Goal: Navigation & Orientation: Find specific page/section

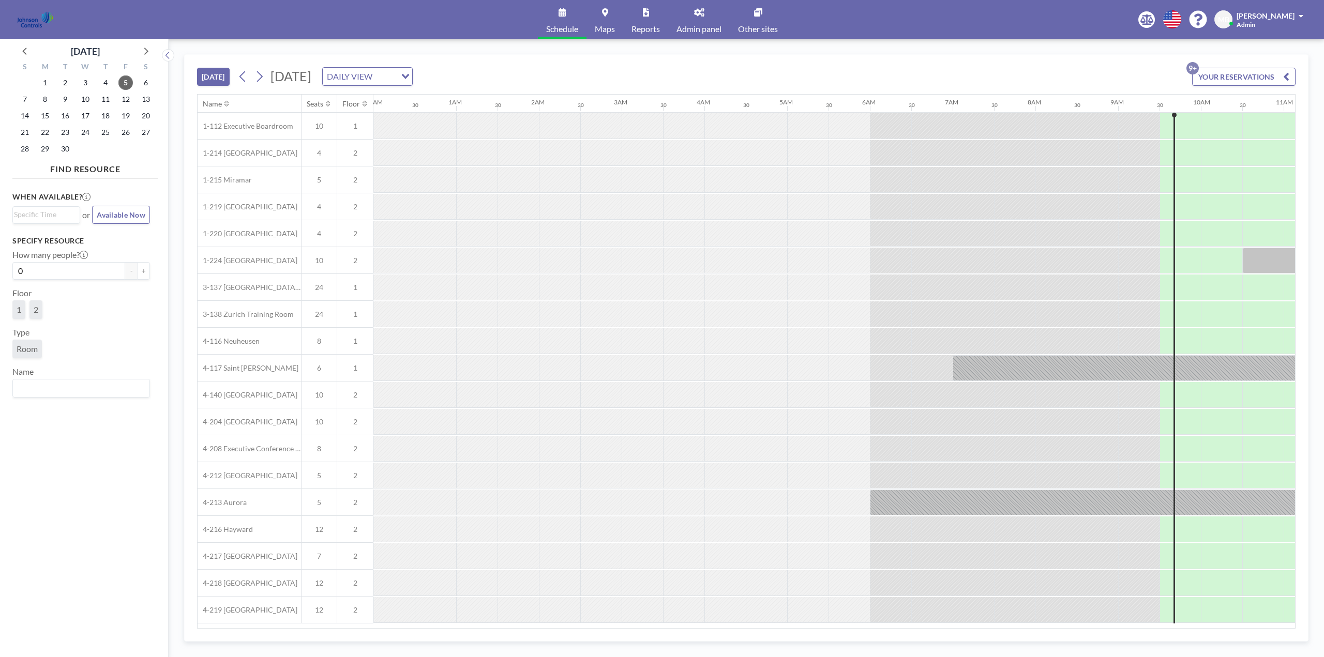
scroll to position [0, 745]
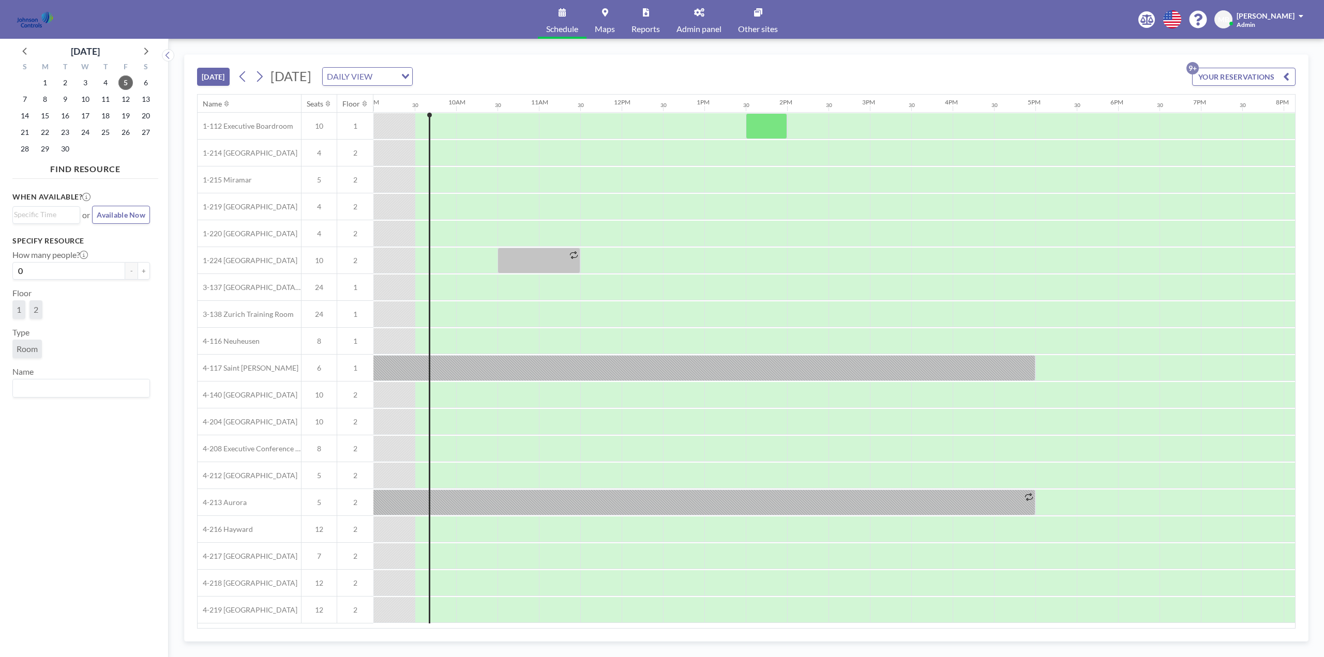
click at [702, 23] on link "Admin panel" at bounding box center [699, 19] width 62 height 39
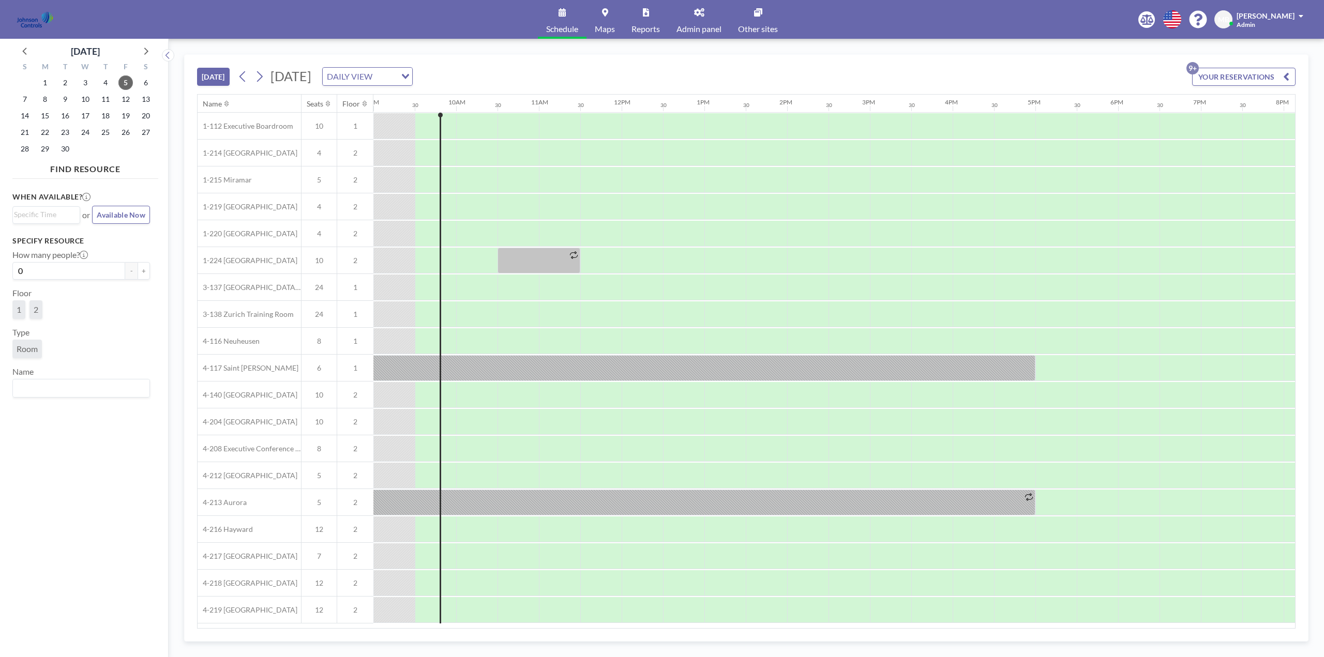
click at [701, 25] on span "Admin panel" at bounding box center [698, 29] width 45 height 8
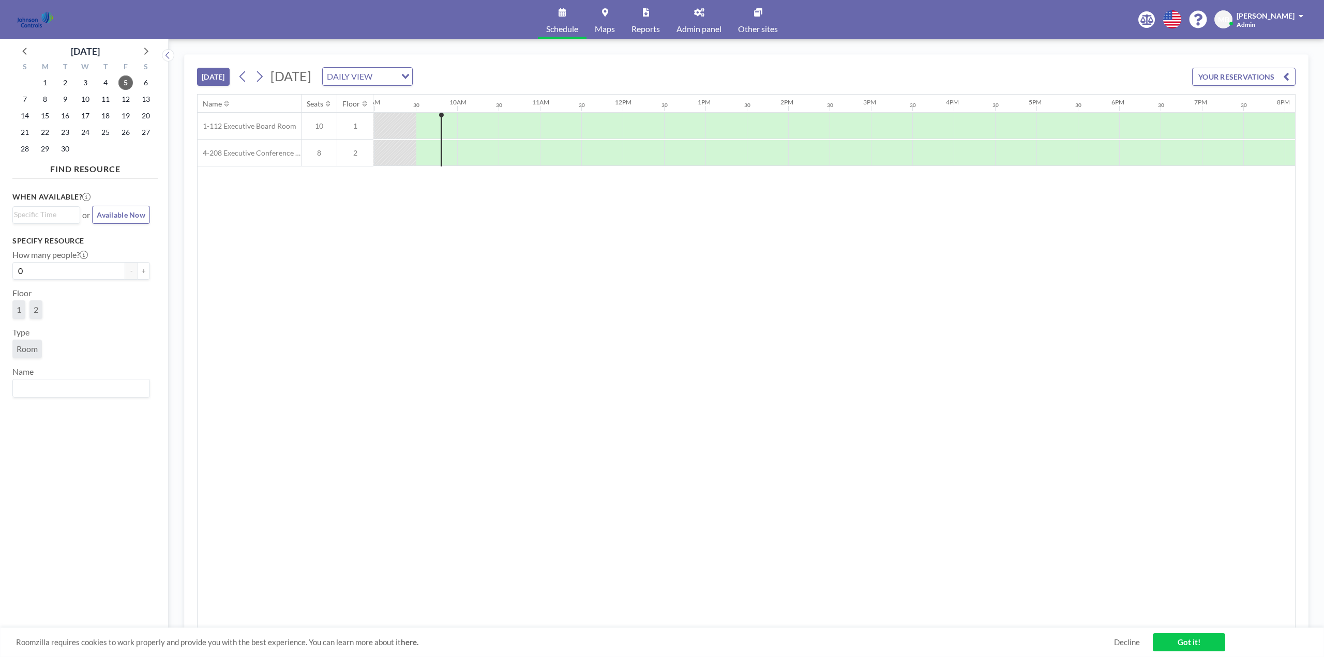
scroll to position [0, 745]
click at [707, 21] on link "Admin panel" at bounding box center [699, 19] width 62 height 39
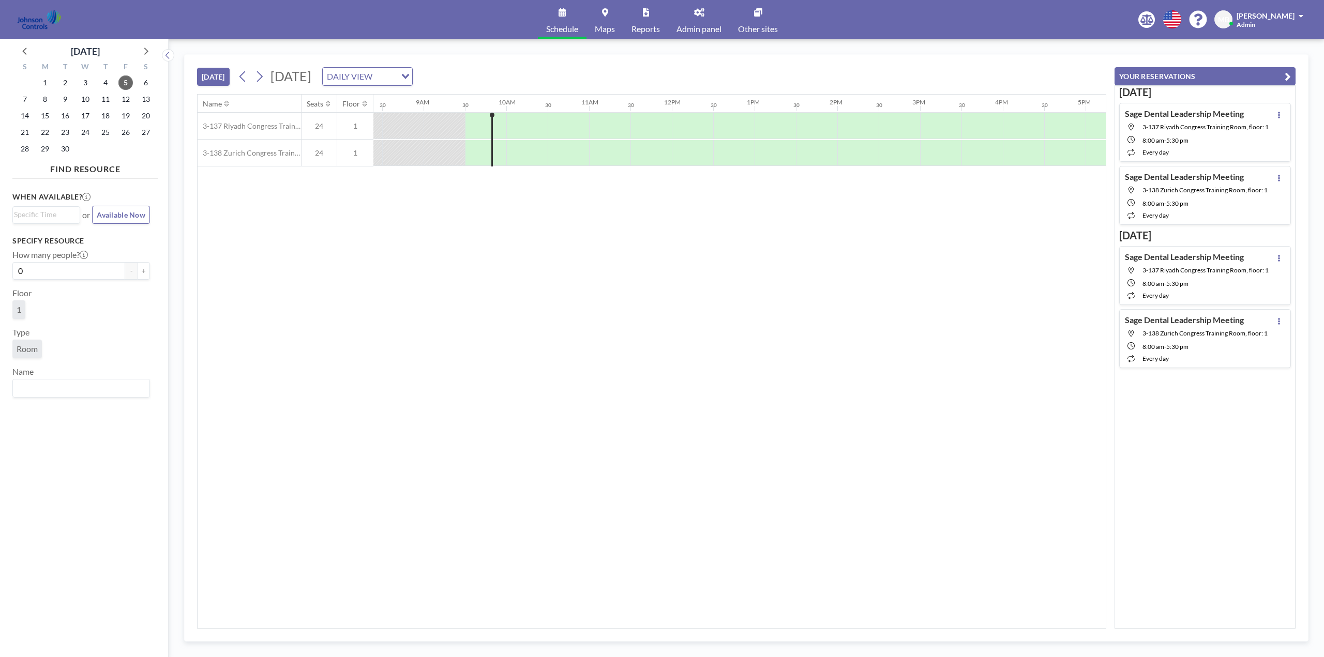
scroll to position [0, 745]
click at [695, 25] on span "Admin panel" at bounding box center [698, 29] width 45 height 8
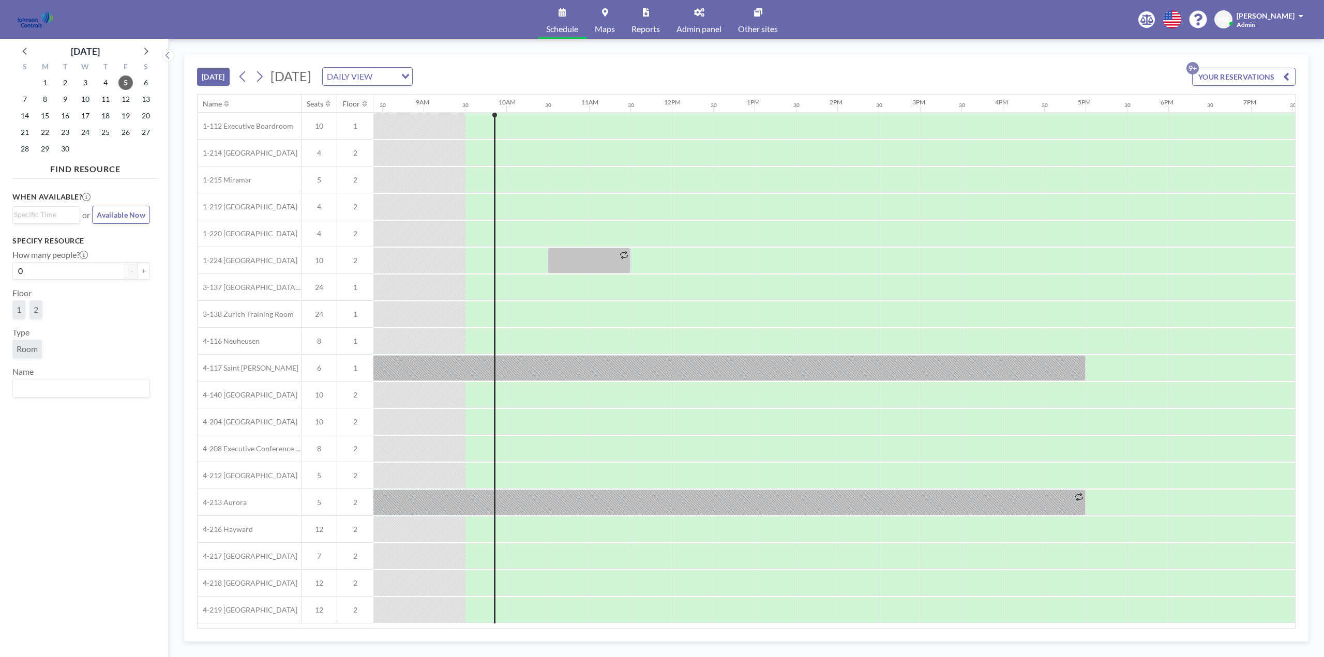
scroll to position [0, 745]
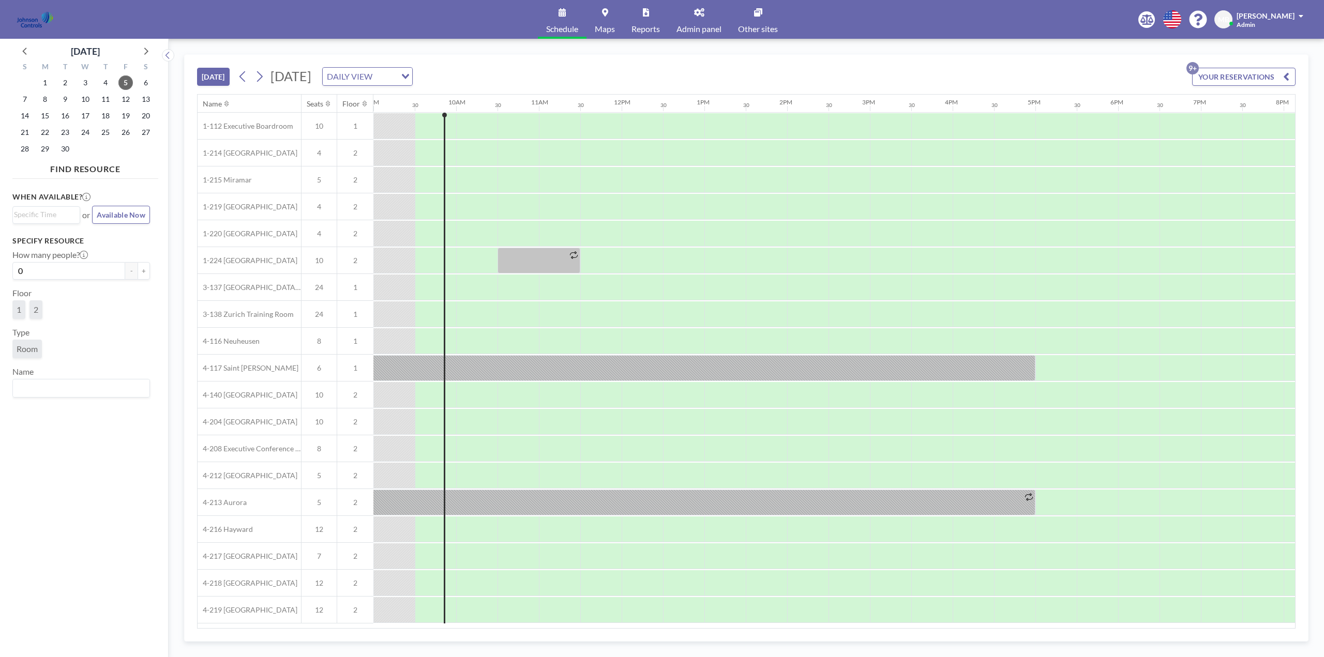
click at [714, 26] on span "Admin panel" at bounding box center [698, 29] width 45 height 8
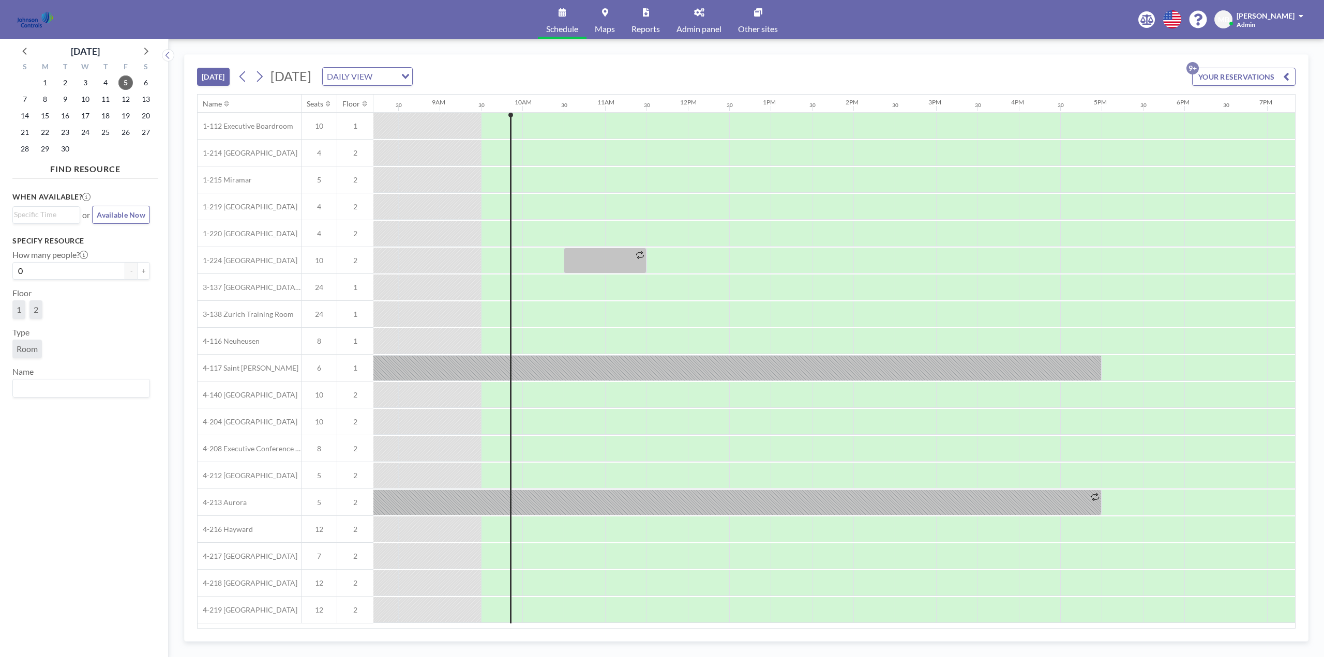
scroll to position [0, 745]
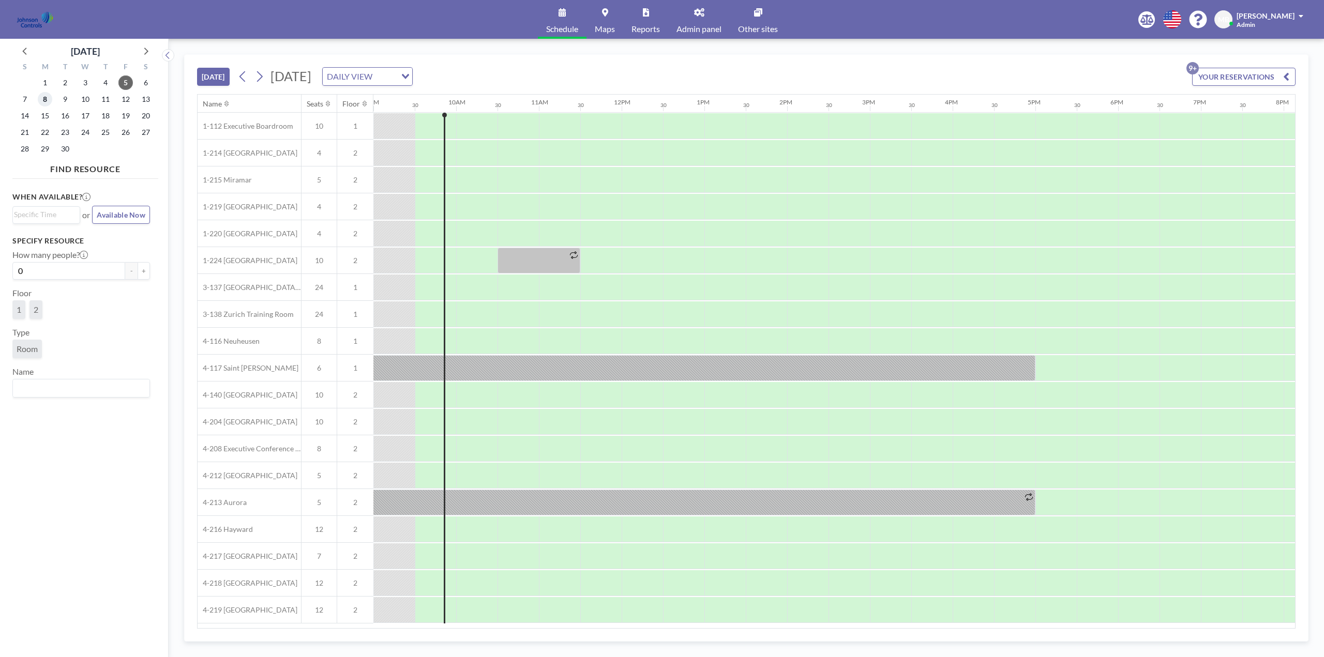
click at [47, 100] on span "8" at bounding box center [45, 99] width 14 height 14
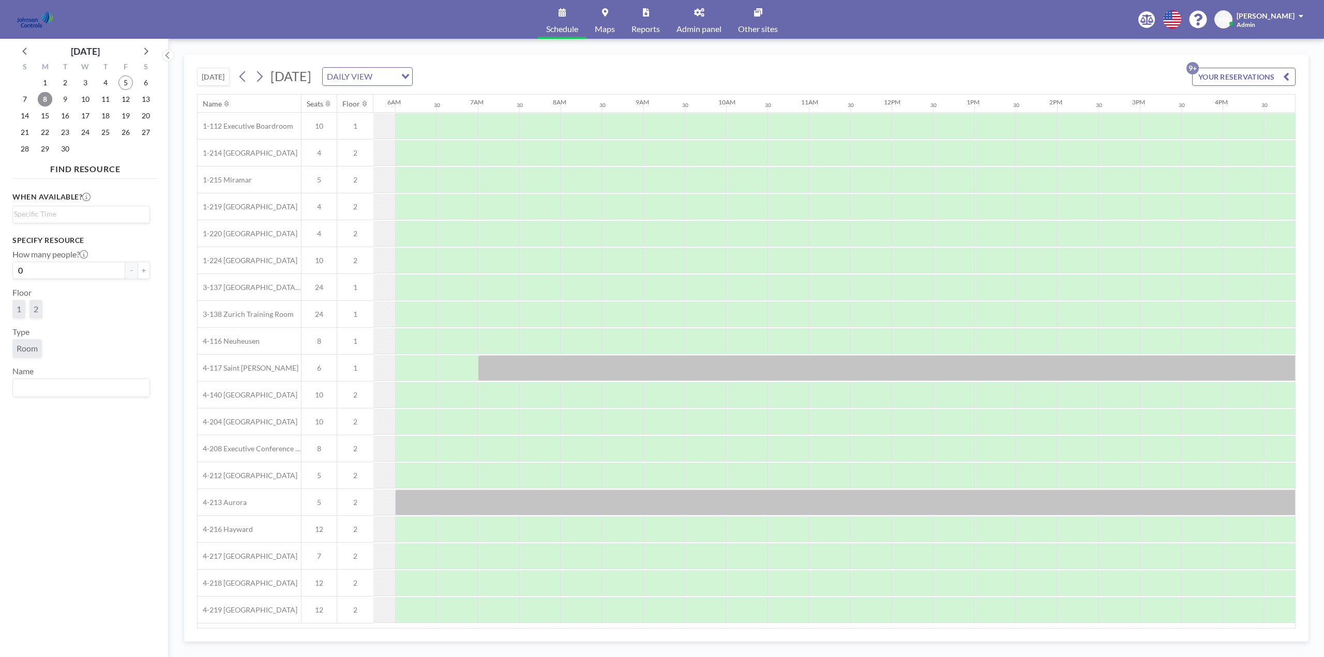
scroll to position [0, 621]
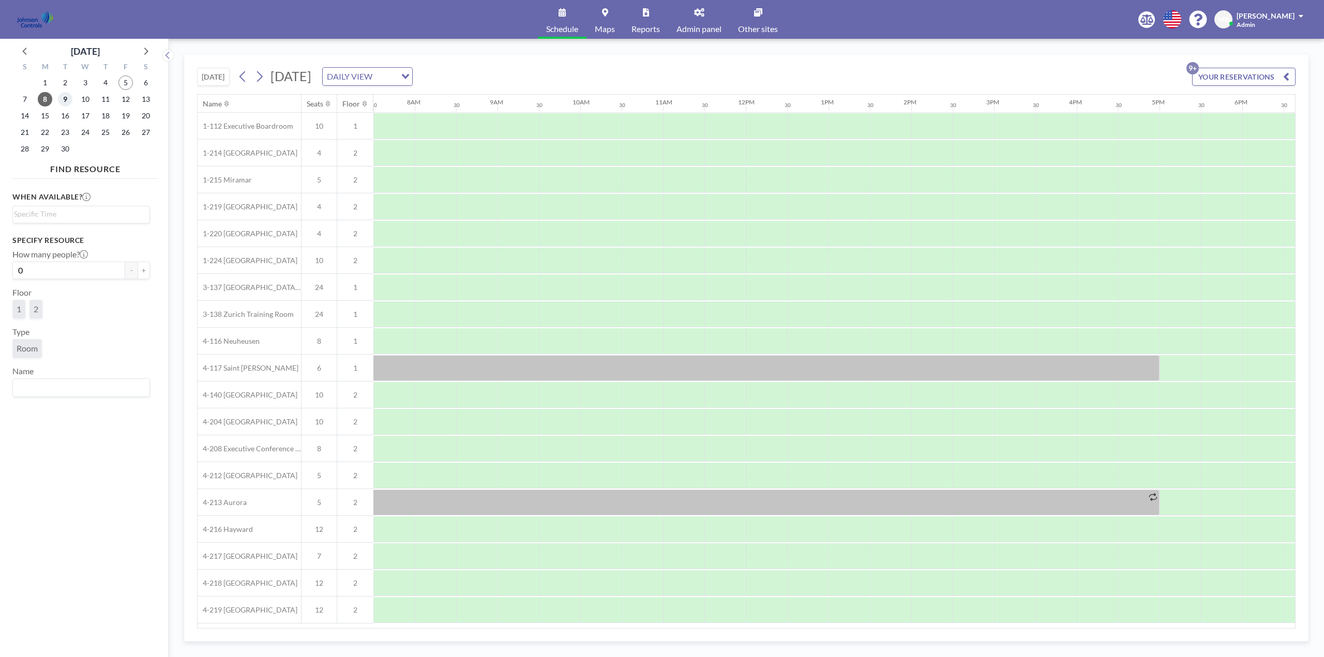
click at [65, 100] on span "9" at bounding box center [65, 99] width 14 height 14
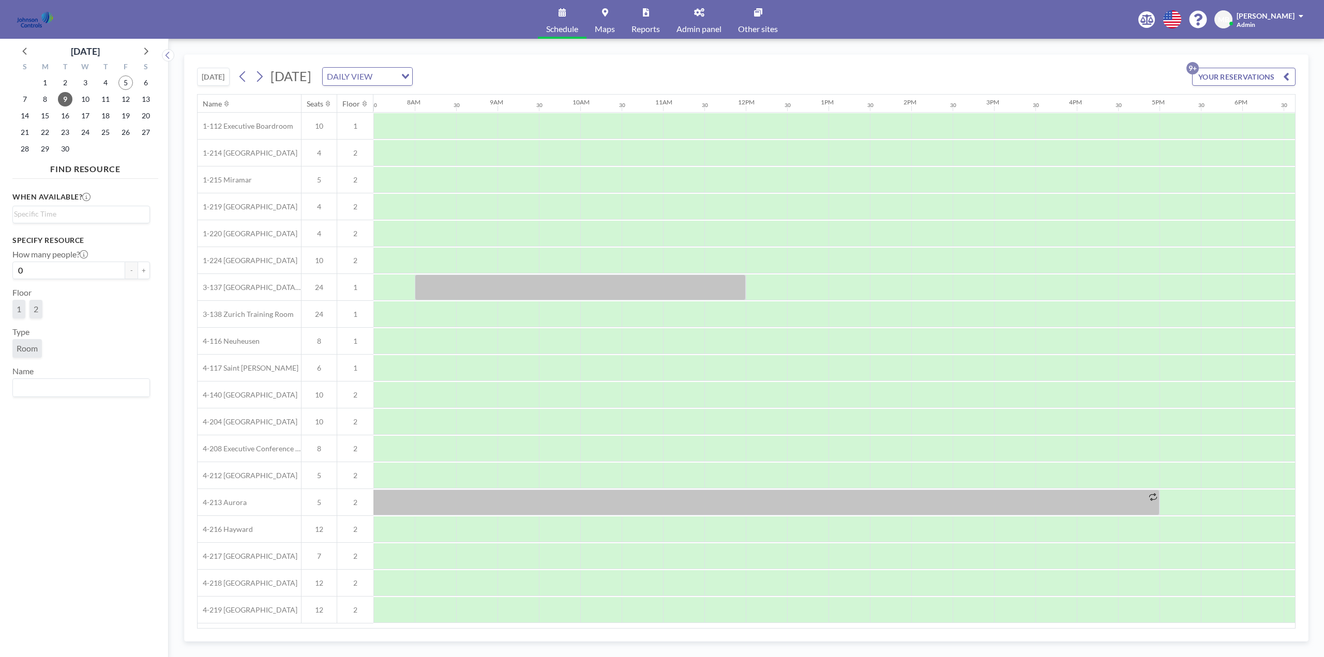
click at [761, 17] on link "Other sites" at bounding box center [758, 19] width 56 height 39
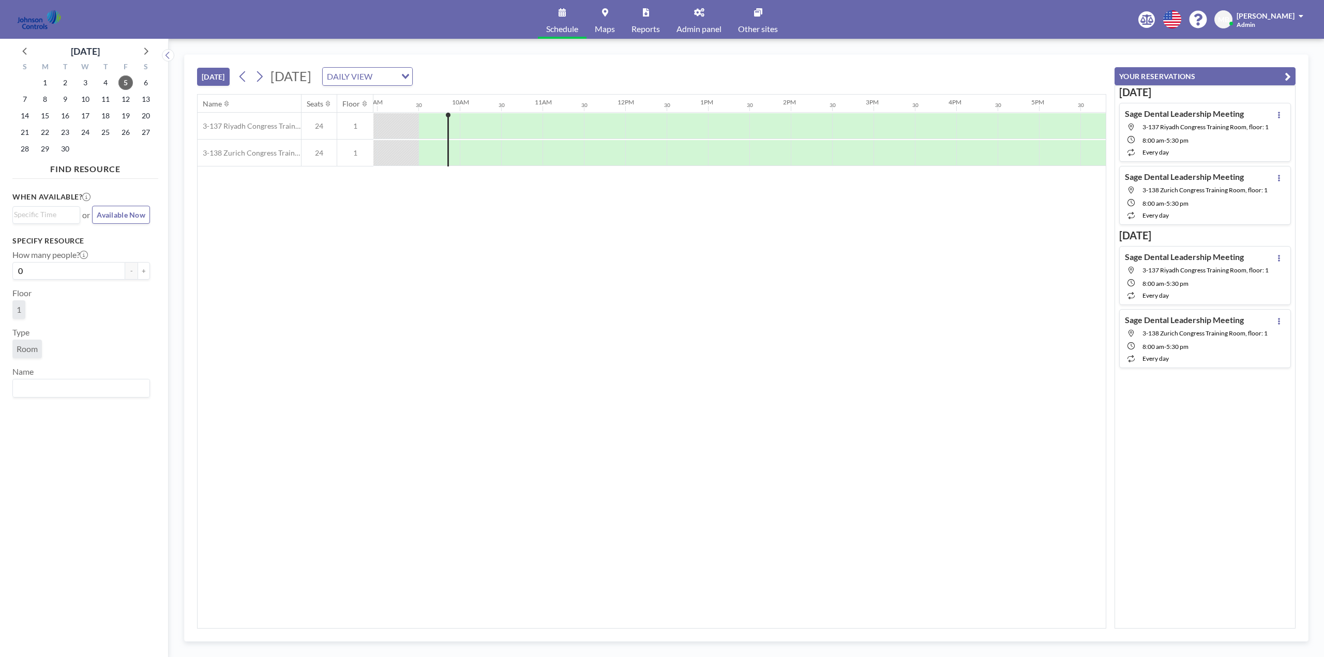
scroll to position [0, 745]
click at [67, 100] on span "9" at bounding box center [65, 99] width 14 height 14
click at [47, 97] on span "8" at bounding box center [45, 99] width 14 height 14
click at [88, 99] on span "10" at bounding box center [85, 99] width 14 height 14
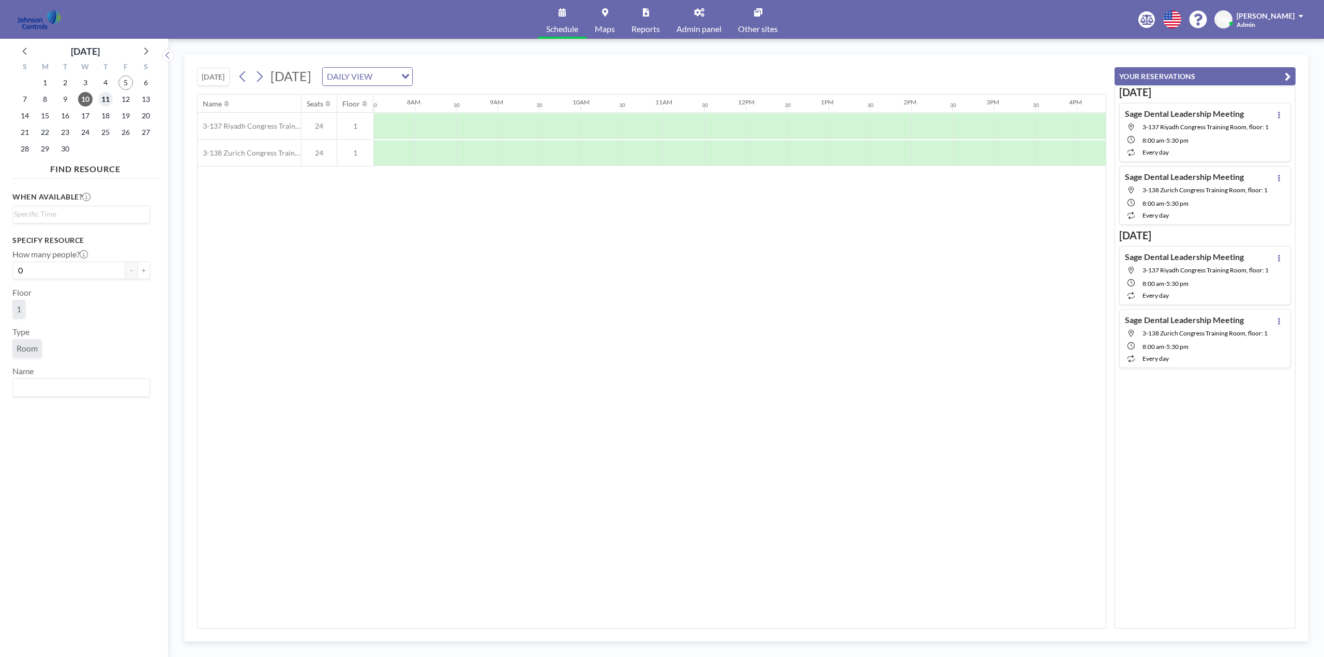
click at [104, 100] on span "11" at bounding box center [105, 99] width 14 height 14
click at [764, 25] on span "Other sites" at bounding box center [758, 29] width 40 height 8
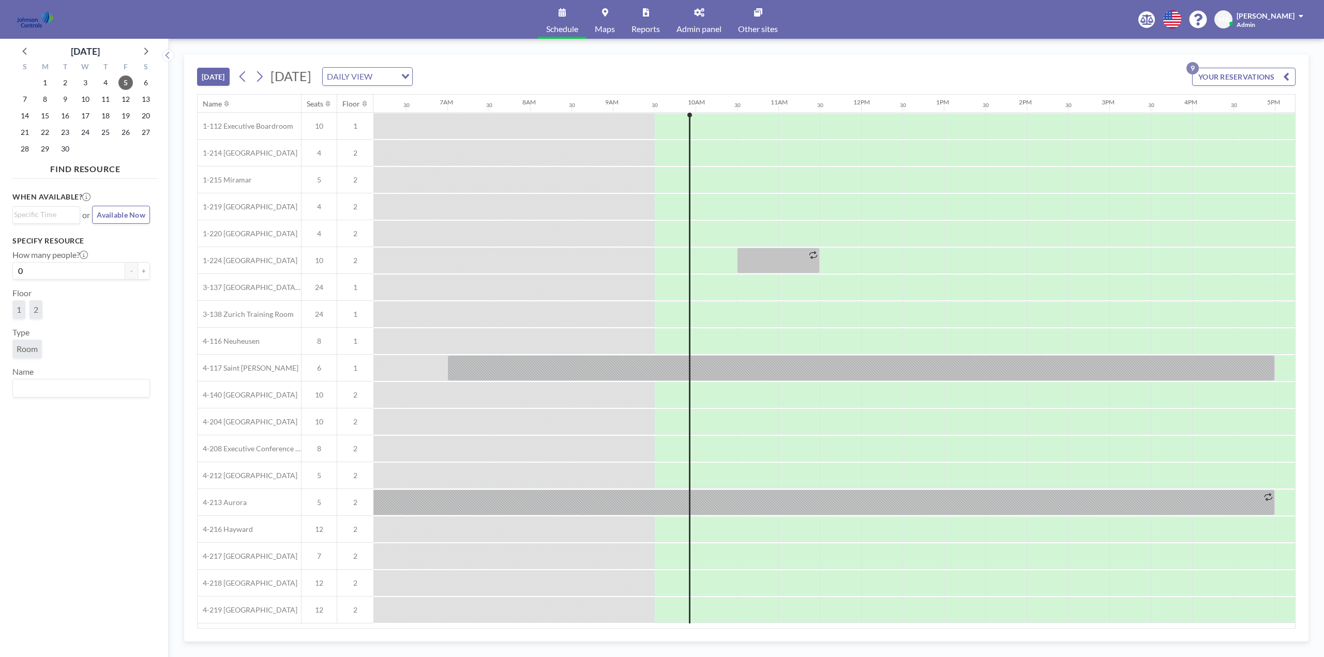
scroll to position [0, 745]
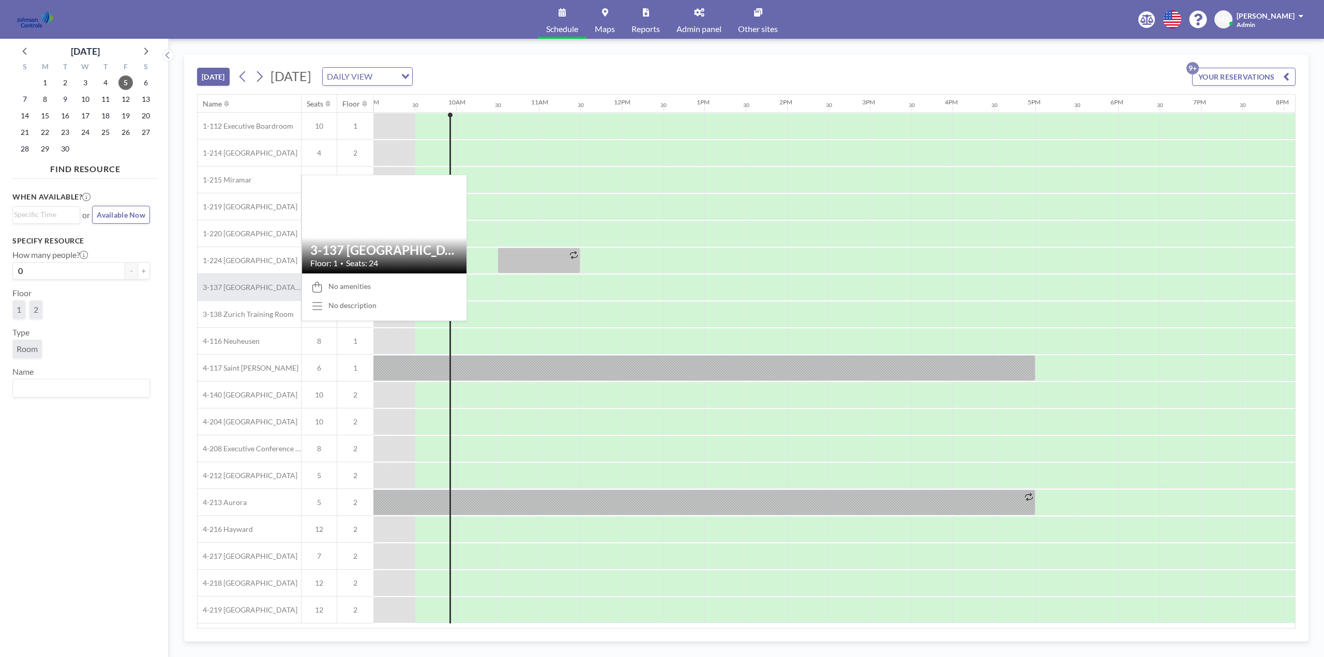
click at [257, 284] on span "3-137 [GEOGRAPHIC_DATA] Training Room" at bounding box center [249, 287] width 103 height 9
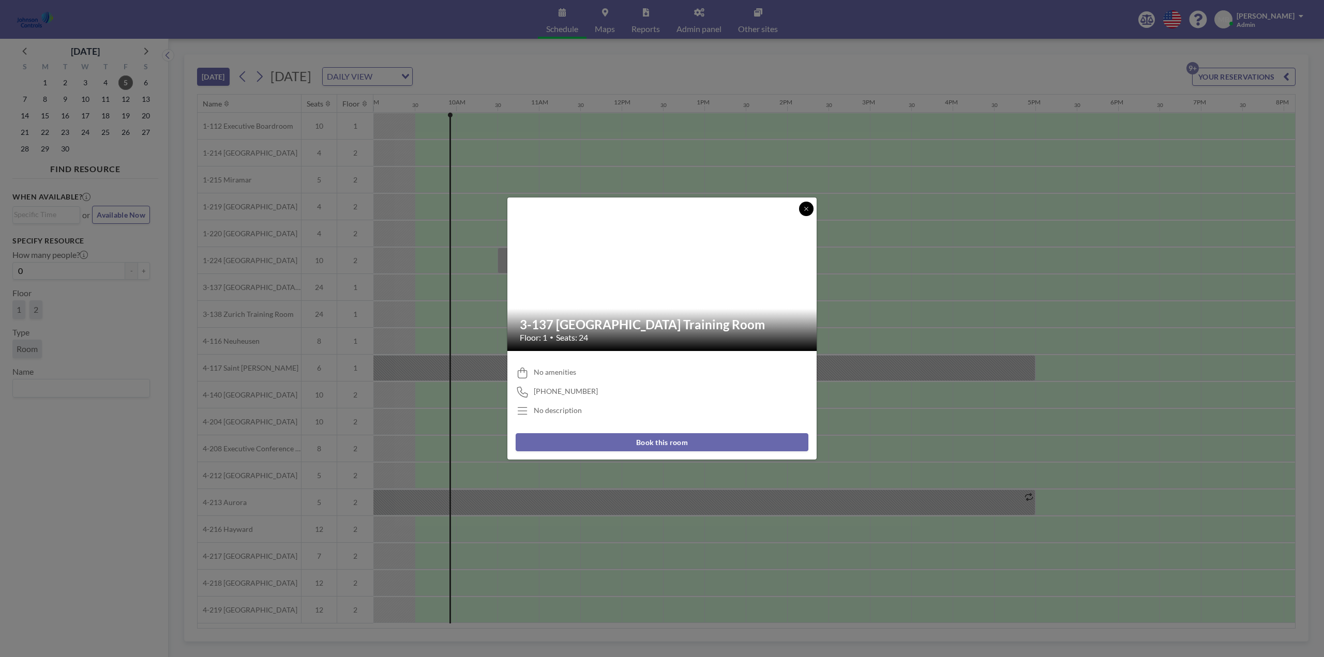
click at [804, 207] on icon at bounding box center [806, 209] width 6 height 6
